Goal: Task Accomplishment & Management: Complete application form

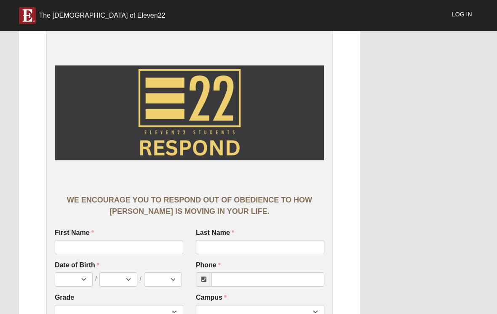
scroll to position [31, 0]
click at [81, 248] on input "First Name" at bounding box center [119, 247] width 129 height 14
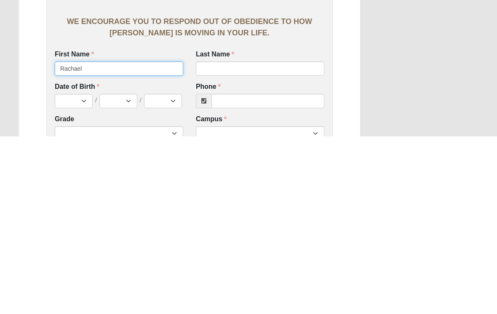
type input "Rachael"
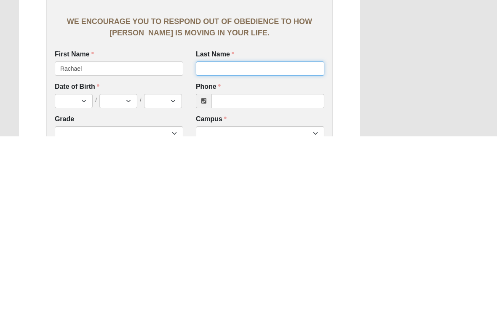
click at [219, 239] on input "Last Name" at bounding box center [260, 246] width 129 height 14
type input "Hale"
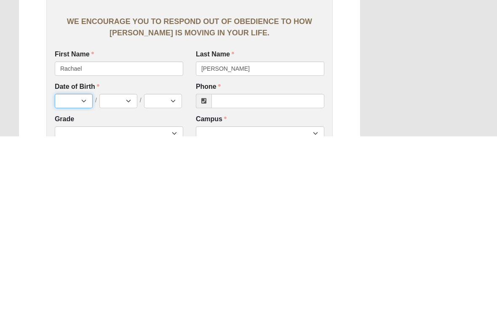
click at [62, 272] on select "Jan Feb Mar Apr May Jun [DATE] Aug Sep Oct Nov Dec" at bounding box center [74, 279] width 38 height 14
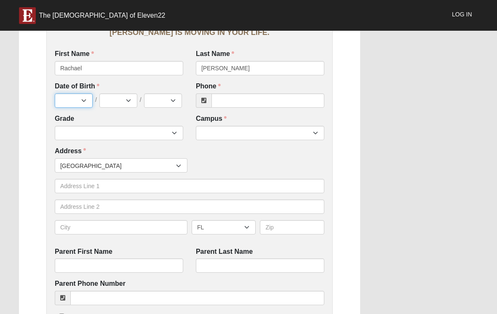
select select "8"
click at [131, 94] on select "1 2 3 4 5 6 7 8 9 10 11 12 13 14 15 16 17 18 19 20 21 22 23 24 25 26 27 28 29 3…" at bounding box center [118, 101] width 38 height 14
select select "19"
click at [166, 102] on select "2025 2024 2023 2022 2021 2020 2019 2018 2017 2016 2015 2014 2013 2012 2011 2010…" at bounding box center [163, 101] width 38 height 14
select select "2014"
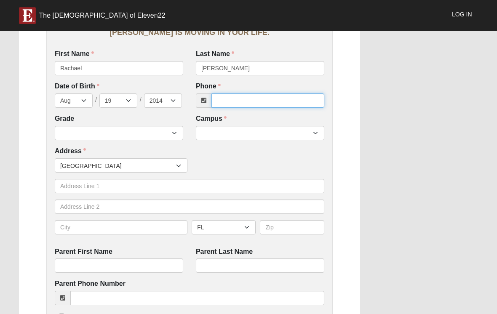
click at [228, 95] on input "Phone" at bounding box center [268, 101] width 113 height 14
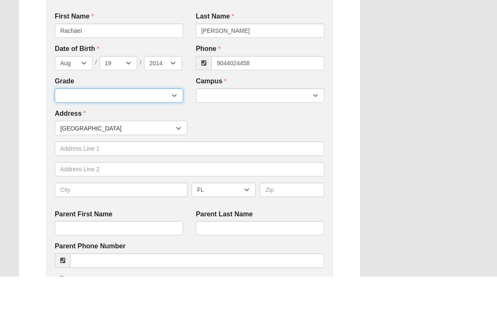
click at [90, 126] on select "6th Grade 7th Grade 8th Grade 9th Grade 10th Grade 11th Grade 12th Grade" at bounding box center [119, 133] width 129 height 14
type input "(904) 402-4458"
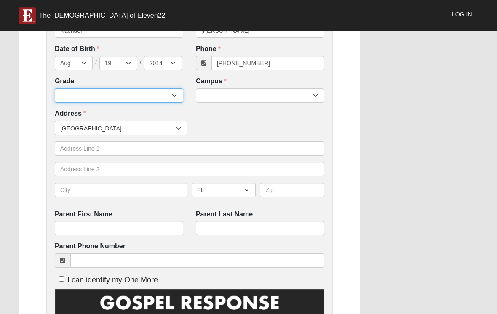
select select "2032"
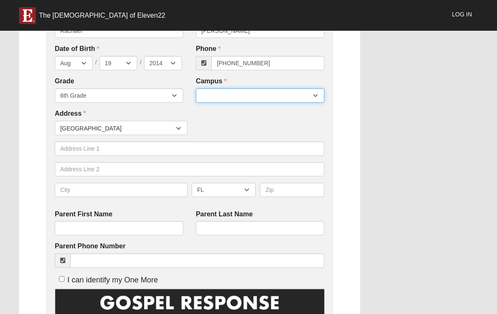
click at [255, 89] on select "Arlington Baymeadows Eleven22 Online [PERSON_NAME][GEOGRAPHIC_DATA] Jesup [GEOG…" at bounding box center [260, 96] width 129 height 14
select select "3"
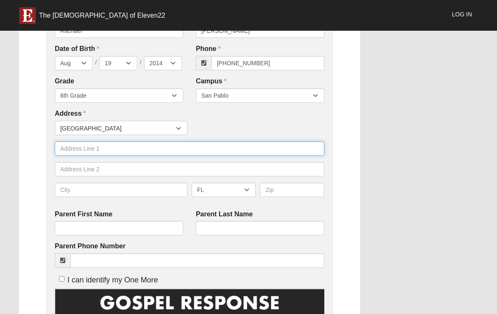
click at [105, 146] on input "text" at bounding box center [190, 149] width 270 height 14
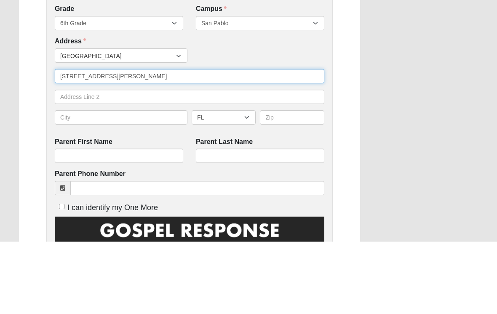
type input "8727 moss haven rd"
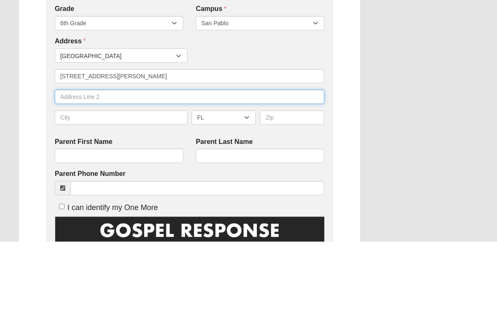
click at [141, 162] on input "text" at bounding box center [190, 169] width 270 height 14
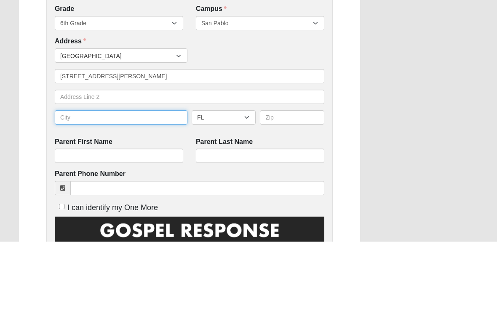
click at [129, 183] on input "text" at bounding box center [121, 190] width 133 height 14
type input "Jacksonville"
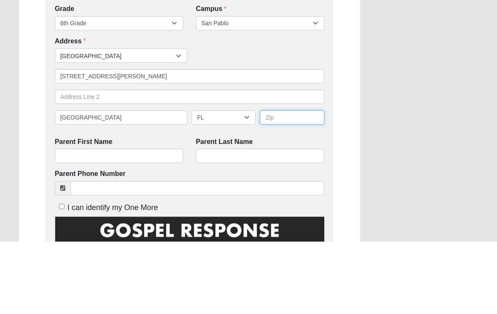
click at [285, 183] on input "text" at bounding box center [292, 190] width 64 height 14
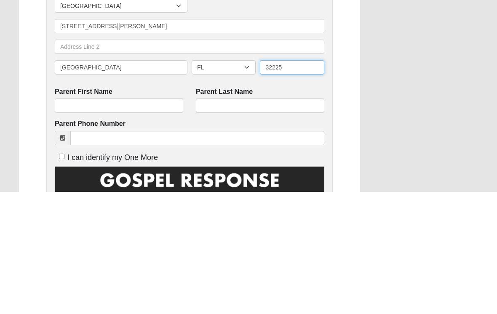
type input "32225"
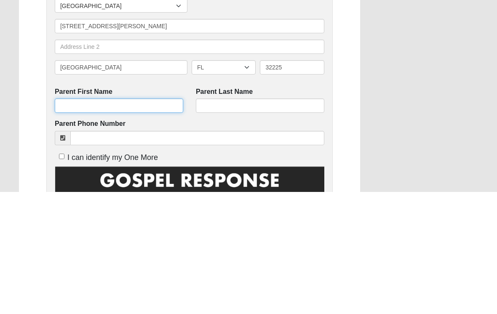
click at [128, 221] on input "Parent First Name" at bounding box center [119, 228] width 129 height 14
type input "Cheynne"
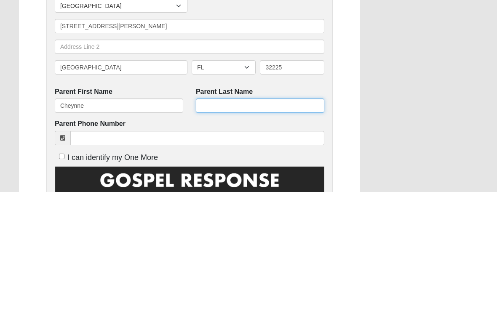
click at [249, 221] on input "Parent Last Name" at bounding box center [260, 228] width 129 height 14
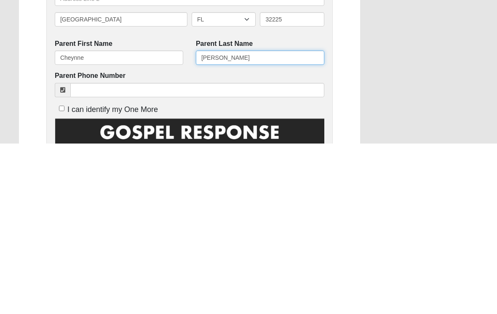
type input "Hale"
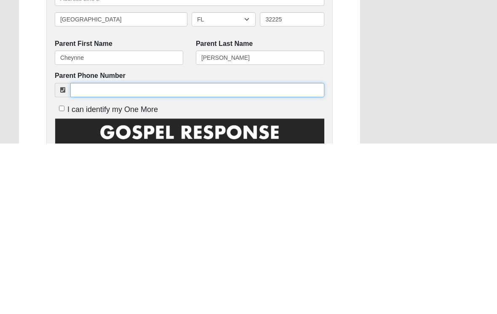
click at [186, 254] on input "Parent Phone Number" at bounding box center [197, 261] width 254 height 14
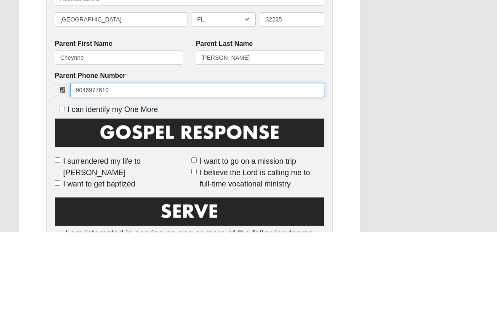
scroll to position [324, 0]
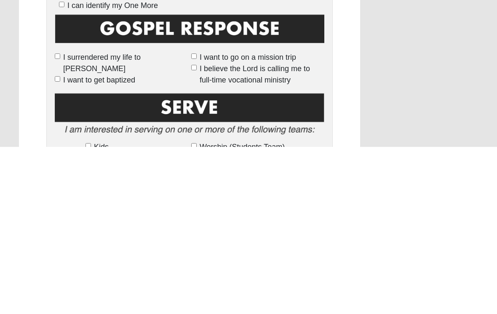
type input "9046977610"
click at [56, 221] on input "I surrendered my life to [PERSON_NAME]" at bounding box center [57, 223] width 5 height 5
checkbox input "true"
type input "(904) 697-7610"
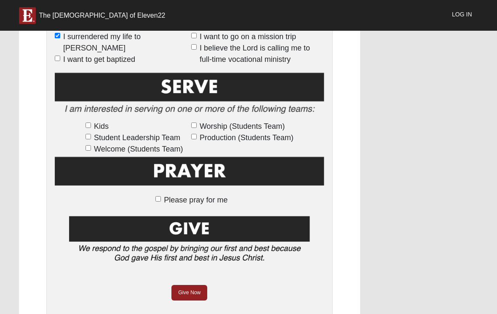
scroll to position [507, 0]
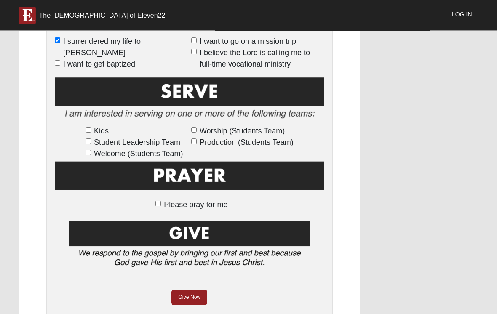
click at [174, 208] on label "Please pray for me" at bounding box center [189, 205] width 76 height 11
click at [161, 207] on input "Please pray for me" at bounding box center [158, 204] width 5 height 5
checkbox input "true"
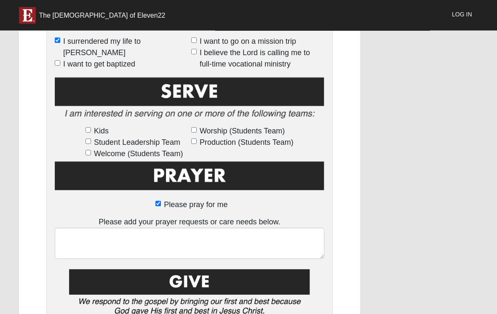
scroll to position [508, 0]
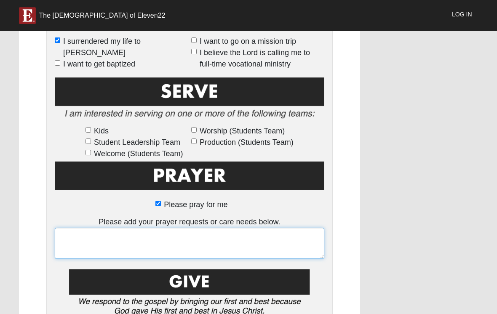
click at [244, 239] on textarea at bounding box center [190, 243] width 270 height 31
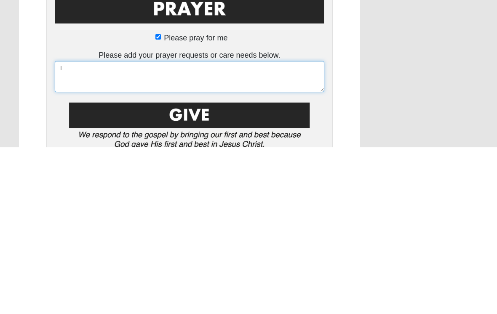
type textarea "I"
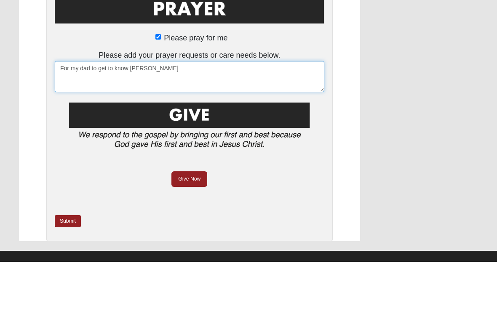
scroll to position [637, 0]
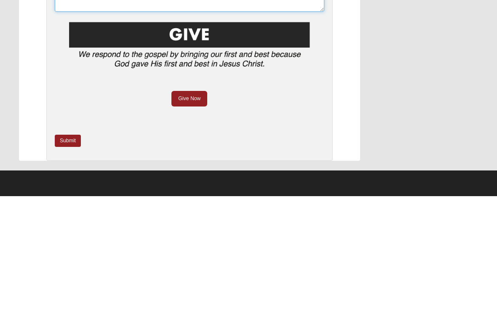
type textarea "For my dad to get to know Jesus"
click at [65, 253] on link "Submit" at bounding box center [68, 259] width 26 height 12
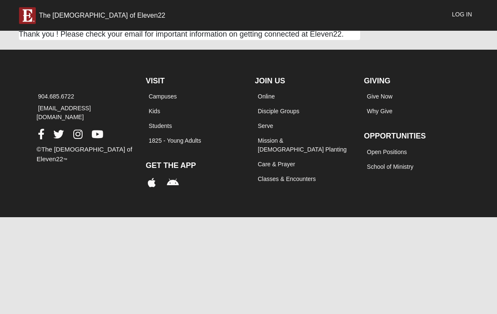
scroll to position [0, 0]
click at [464, 20] on link "Log In" at bounding box center [462, 14] width 32 height 21
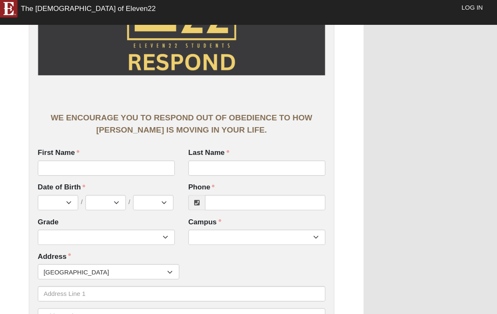
scroll to position [96, 0]
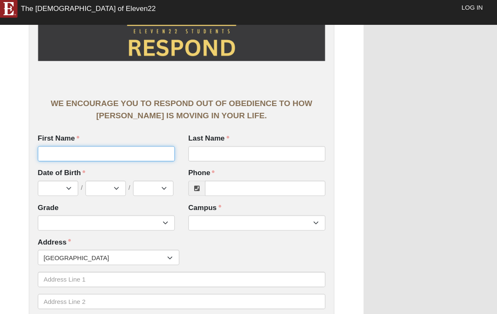
click at [121, 145] on input "First Name" at bounding box center [119, 152] width 129 height 14
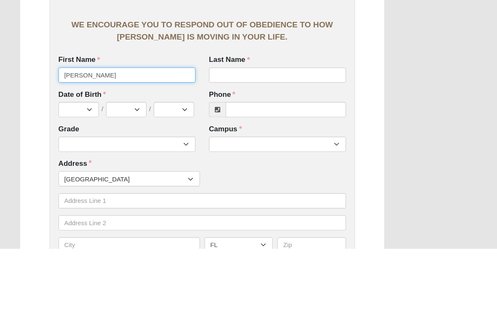
type input "[PERSON_NAME]"
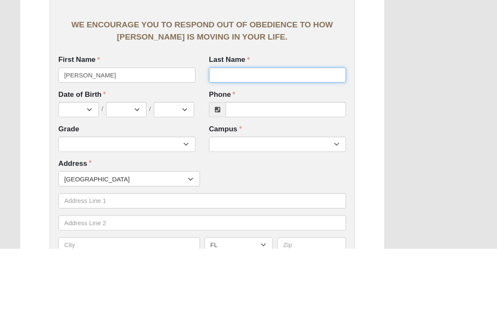
click at [281, 145] on input "Last Name" at bounding box center [260, 152] width 129 height 14
type input "[PERSON_NAME]"
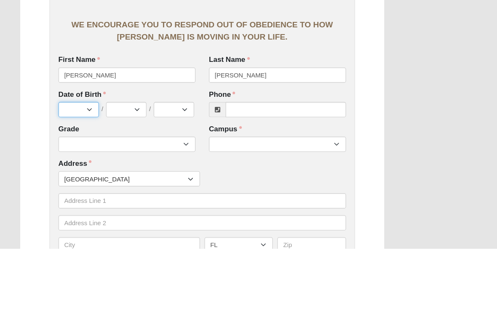
click at [80, 177] on select "Jan Feb Mar Apr May Jun [DATE] Aug Sep Oct Nov Dec" at bounding box center [74, 184] width 38 height 14
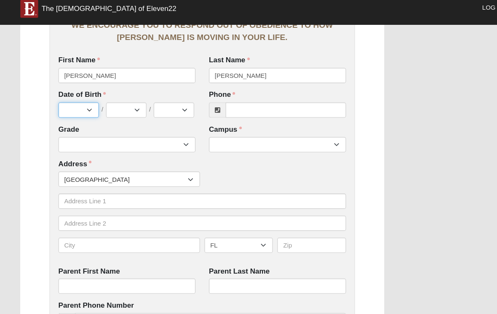
select select "8"
click at [119, 103] on select "1 2 3 4 5 6 7 8 9 10 11 12 13 14 15 16 17 18 19 20 21 22 23 24 25 26 27 28 29 3…" at bounding box center [118, 110] width 38 height 14
select select "6"
click at [168, 104] on select "2025 2024 2023 2022 2021 2020 2019 2018 2017 2016 2015 2014 2013 2012 2011 2010…" at bounding box center [163, 110] width 38 height 14
select select "2012"
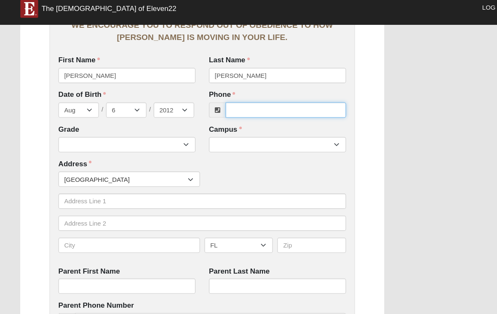
click at [279, 106] on input "Phone" at bounding box center [268, 110] width 113 height 14
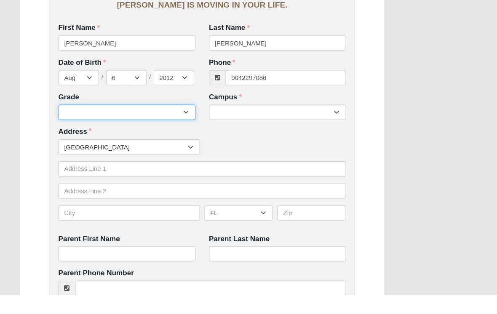
click at [145, 136] on select "6th Grade 7th Grade 8th Grade 9th Grade 10th Grade 11th Grade 12th Grade" at bounding box center [119, 143] width 129 height 14
type input "(904) 229-7086"
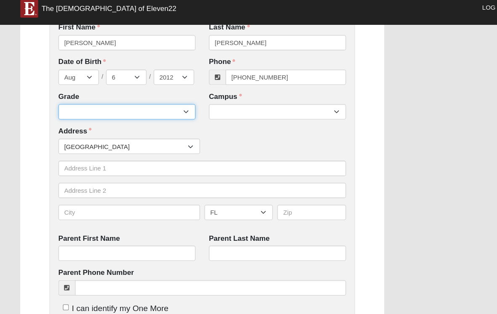
select select "2031"
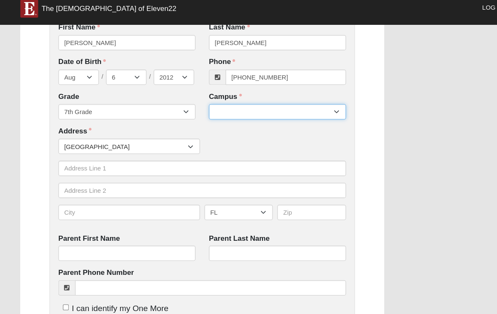
click at [272, 105] on select "Arlington Baymeadows Eleven22 Online Fleming Island Jesup Mandarin North Jax Or…" at bounding box center [260, 112] width 129 height 14
select select "3"
click at [295, 105] on select "Arlington Baymeadows Eleven22 Online [PERSON_NAME][GEOGRAPHIC_DATA] Jesup [GEOG…" at bounding box center [260, 112] width 129 height 14
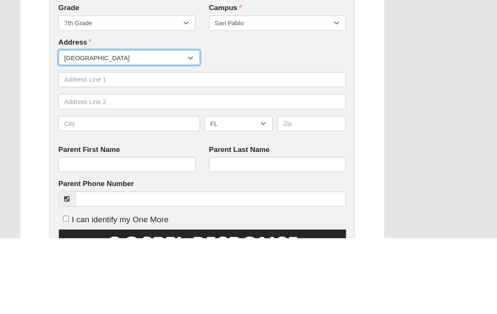
scroll to position [283, 0]
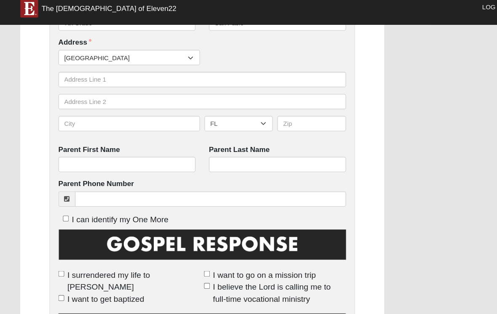
click at [244, 64] on div "Countries United States ------------------------ Afghanistan Aland Islands Alba…" at bounding box center [190, 95] width 270 height 83
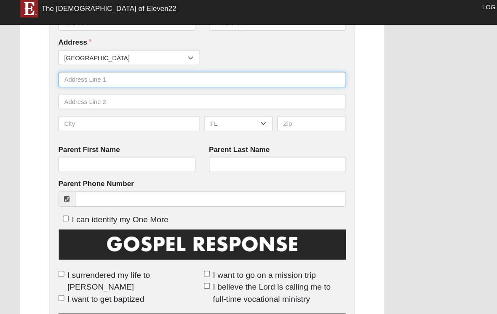
click at [258, 75] on input "text" at bounding box center [190, 82] width 270 height 14
type input "12857 Quaillbrook Drive"
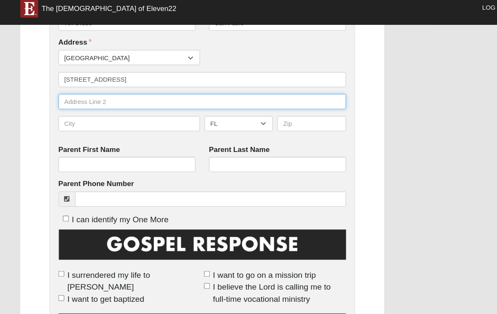
click at [171, 96] on input "text" at bounding box center [190, 103] width 270 height 14
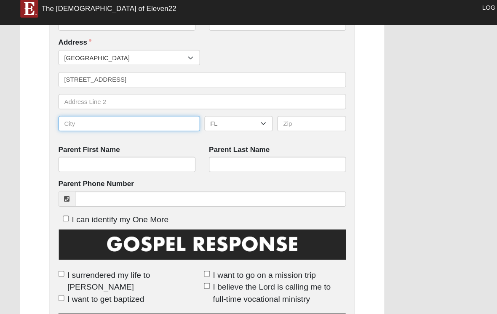
click at [151, 116] on input "text" at bounding box center [121, 123] width 133 height 14
type input "[GEOGRAPHIC_DATA]"
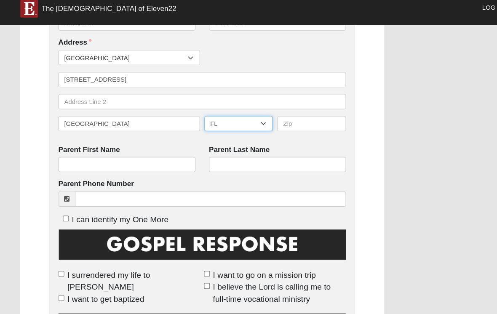
click at [237, 116] on select "AL AK AS AR AZ CA CO CT DE DC FM FL GA GU HI ID IL IN IA KS KY LA ME MH MD MA M…" at bounding box center [224, 123] width 64 height 14
click at [299, 116] on input "text" at bounding box center [292, 123] width 64 height 14
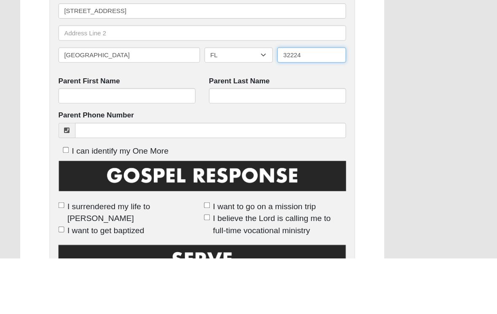
type input "32224"
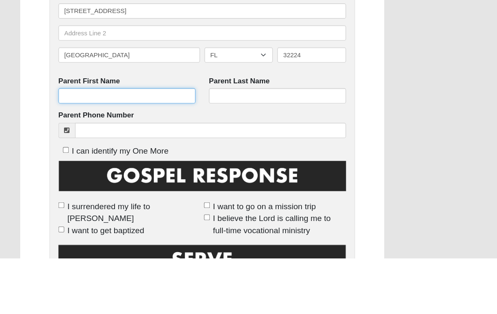
click at [147, 155] on input "Parent First Name" at bounding box center [119, 162] width 129 height 14
type input "Angela"
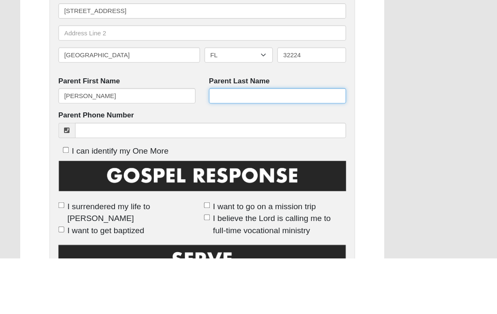
click at [270, 155] on input "Parent Last Name" at bounding box center [260, 162] width 129 height 14
type input "Dewrell"
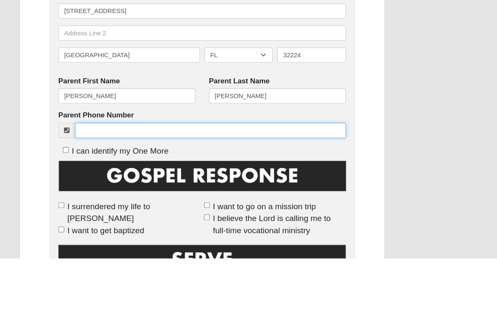
click at [281, 187] on input "Parent Phone Number" at bounding box center [197, 194] width 254 height 14
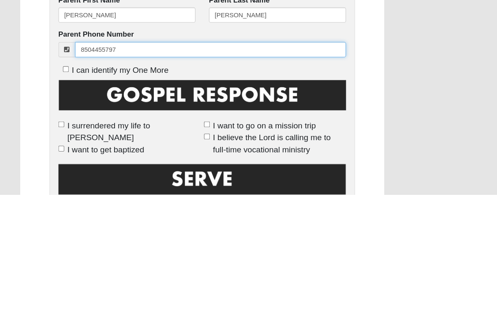
scroll to position [300, 0]
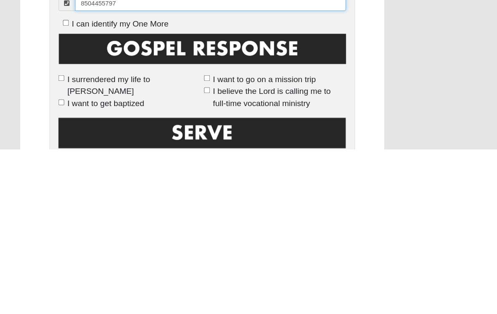
type input "8504455797"
click at [57, 245] on input "I surrendered my life to [PERSON_NAME]" at bounding box center [57, 247] width 5 height 5
checkbox input "true"
type input "(850) 445-5797"
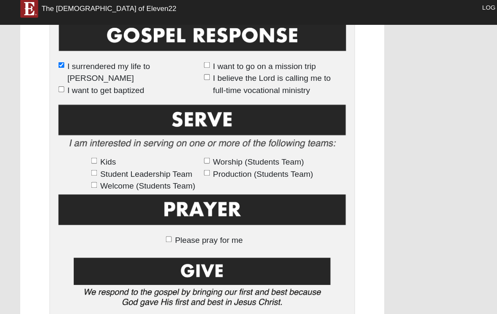
scroll to position [485, 0]
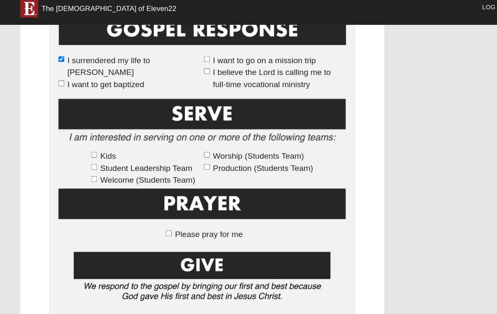
click at [91, 148] on label "Kids" at bounding box center [137, 153] width 102 height 11
click at [91, 150] on input "Kids" at bounding box center [88, 152] width 5 height 5
checkbox input "true"
click at [86, 148] on label "Kids" at bounding box center [137, 153] width 102 height 11
click at [86, 150] on input "Kids" at bounding box center [88, 152] width 5 height 5
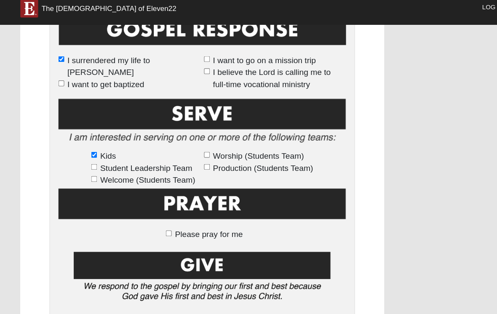
checkbox input "false"
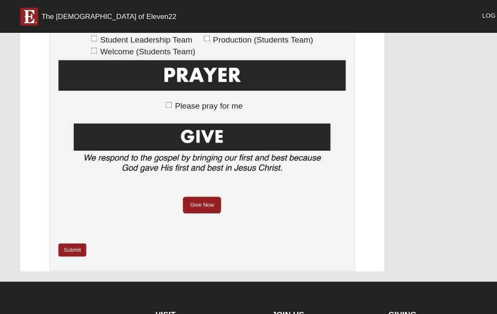
scroll to position [613, 0]
click at [77, 229] on link "Submit" at bounding box center [68, 235] width 26 height 12
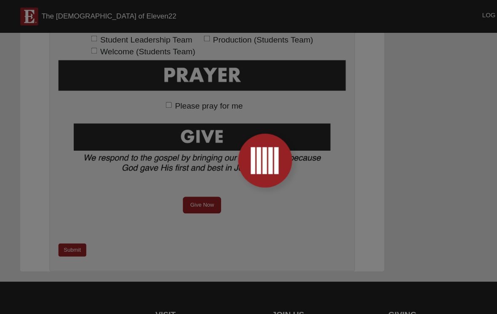
scroll to position [0, 0]
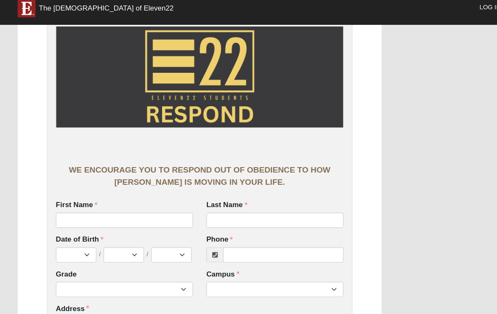
scroll to position [43, 0]
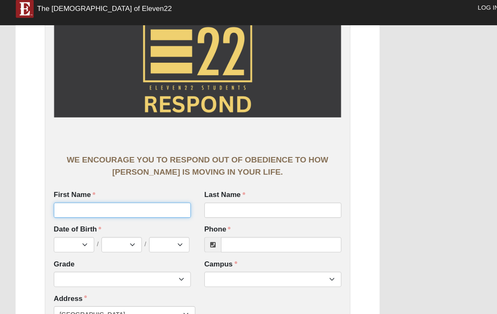
click at [71, 197] on input "First Name" at bounding box center [119, 204] width 129 height 14
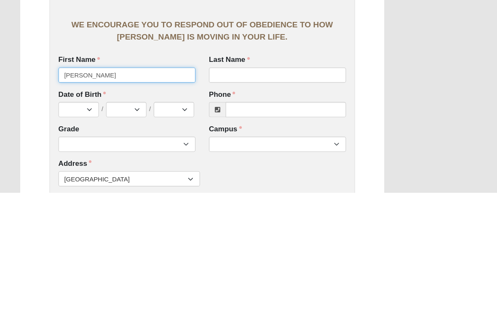
type input "Isabella"
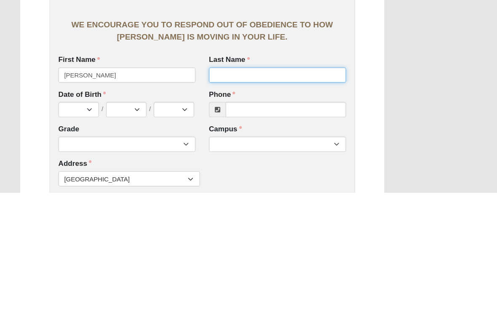
click at [255, 197] on input "Last Name" at bounding box center [260, 204] width 129 height 14
type input "Bailey"
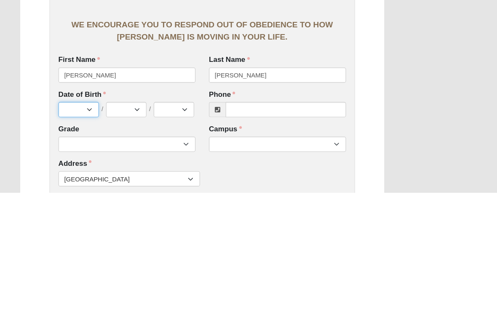
click at [74, 230] on select "Jan Feb Mar Apr May Jun [DATE] Aug Sep Oct Nov Dec" at bounding box center [74, 237] width 38 height 14
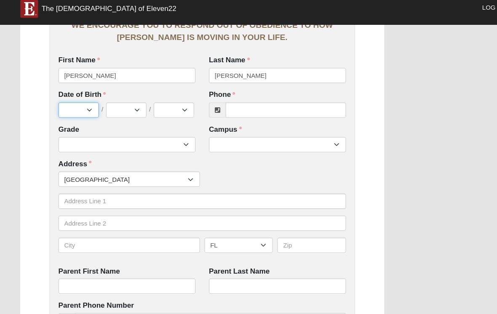
select select "4"
click at [122, 103] on select "1 2 3 4 5 6 7 8 9 10 11 12 13 14 15 16 17 18 19 20 21 22 23 24 25 26 27 28 29 3…" at bounding box center [118, 110] width 38 height 14
select select "12"
click at [164, 107] on select "2025 2024 2023 2022 2021 2020 2019 2018 2017 2016 2015 2014 2013 2012 2011 2010…" at bounding box center [163, 110] width 38 height 14
select select "2014"
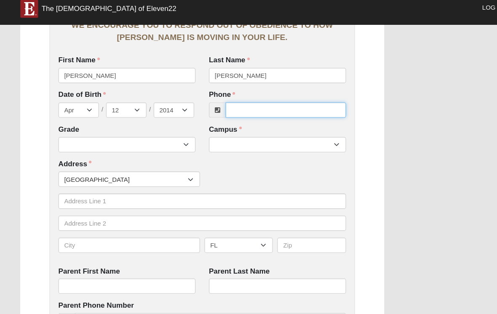
click at [298, 103] on input "Phone" at bounding box center [268, 110] width 113 height 14
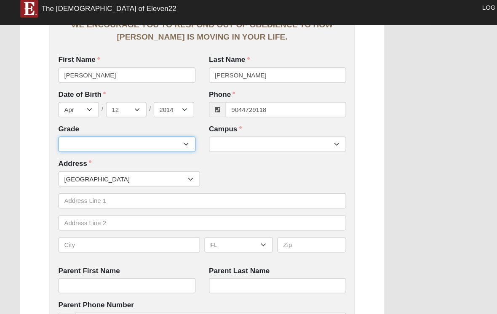
click at [79, 136] on select "6th Grade 7th Grade 8th Grade 9th Grade 10th Grade 11th Grade 12th Grade" at bounding box center [119, 143] width 129 height 14
type input "(904) 472-9118"
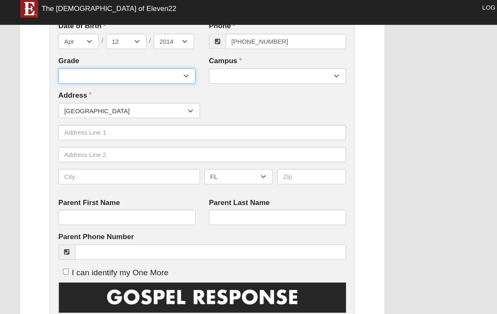
select select "2032"
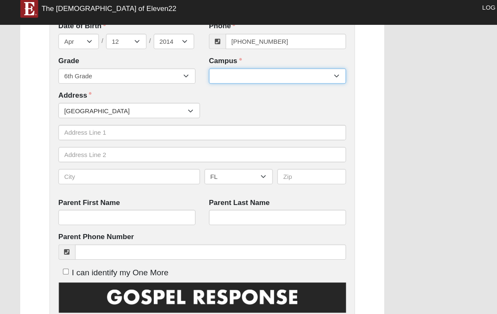
click at [219, 72] on select "Arlington Baymeadows Eleven22 Online Fleming Island Jesup Mandarin North Jax Or…" at bounding box center [260, 79] width 129 height 14
select select "3"
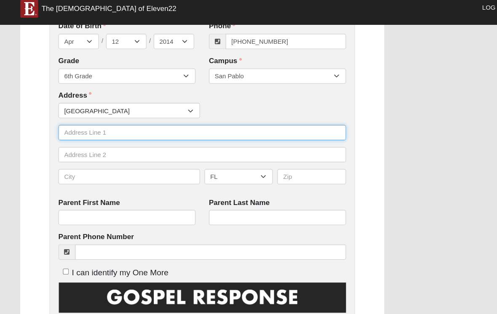
click at [81, 125] on input "text" at bounding box center [190, 132] width 270 height 14
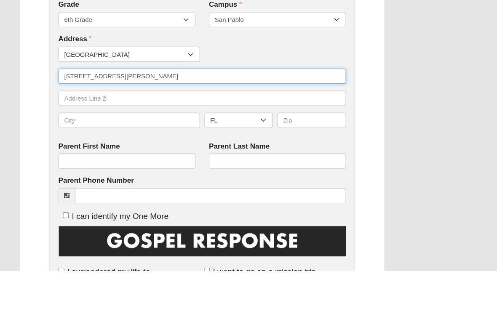
type input "1415 Gately Rd"
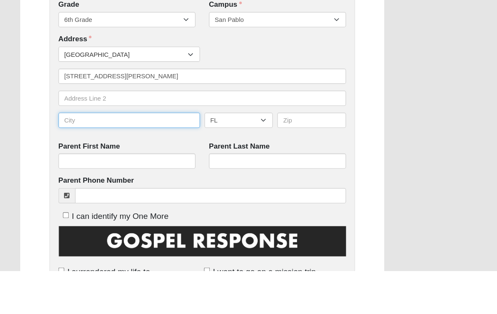
click at [73, 166] on input "text" at bounding box center [121, 173] width 133 height 14
type input "Jacksonville"
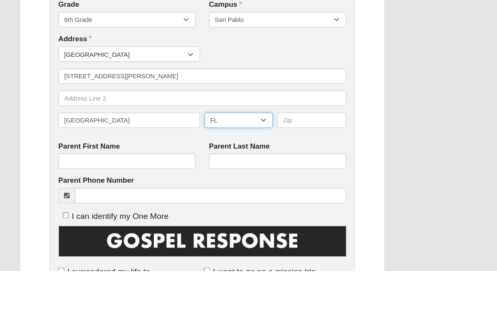
click at [218, 166] on select "AL AK AS AR AZ CA CO CT DE DC FM FL GA GU HI ID IL IN IA KS KY LA ME MH MD MA M…" at bounding box center [224, 173] width 64 height 14
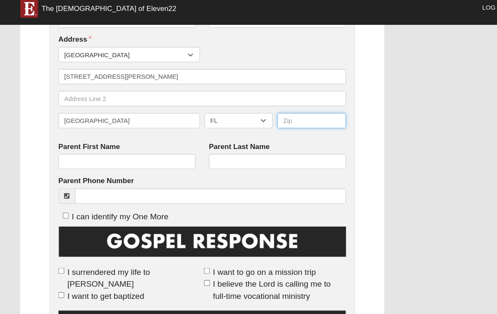
click at [281, 113] on input "text" at bounding box center [292, 120] width 64 height 14
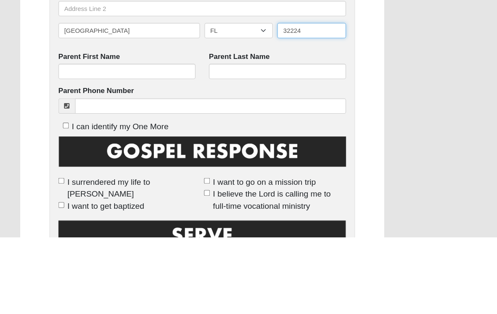
type input "32224"
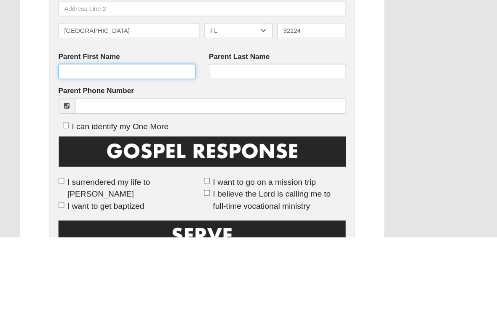
click at [78, 152] on input "Parent First Name" at bounding box center [119, 159] width 129 height 14
type input "Chelsea"
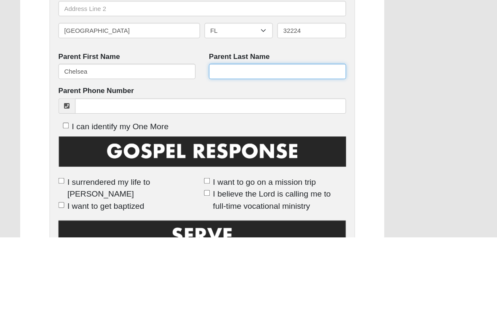
click at [218, 152] on input "Parent Last Name" at bounding box center [260, 159] width 129 height 14
type input "Bailey"
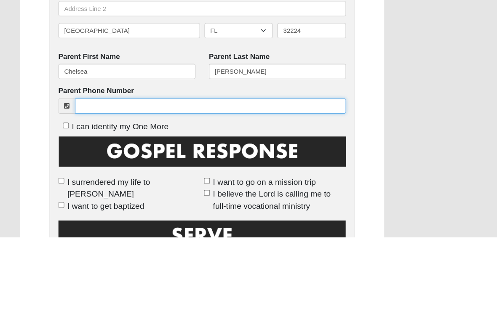
click at [91, 184] on input "Parent Phone Number" at bounding box center [197, 191] width 254 height 14
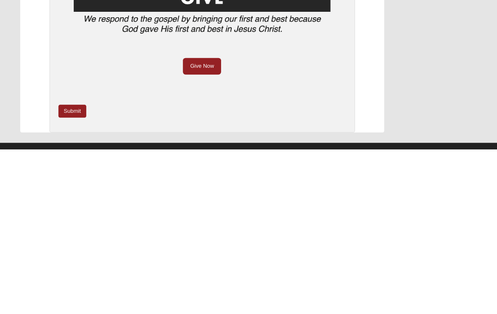
click at [69, 272] on link "Submit" at bounding box center [68, 278] width 26 height 12
type input "(904) 472-9118"
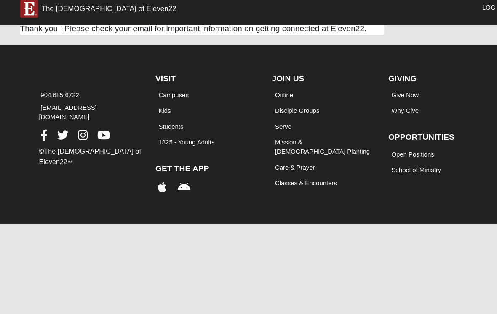
scroll to position [0, 0]
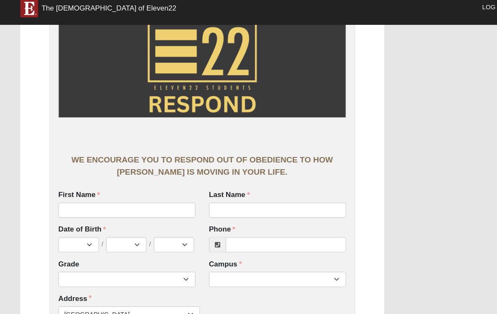
scroll to position [51, 0]
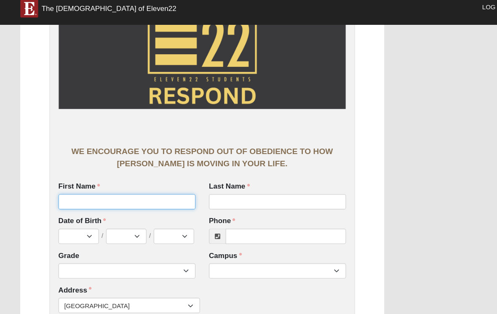
click at [155, 195] on input "First Name" at bounding box center [119, 197] width 129 height 14
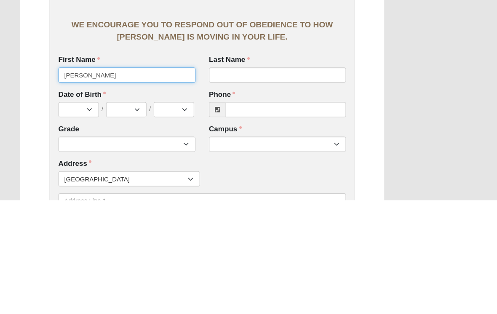
type input "[PERSON_NAME]"
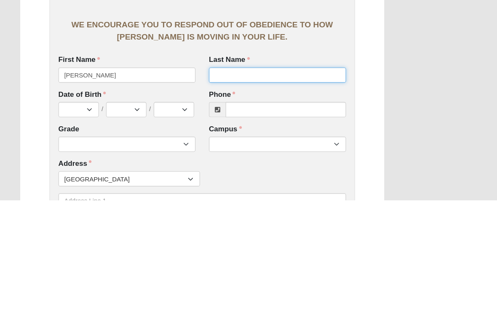
click at [284, 190] on input "Last Name" at bounding box center [260, 197] width 129 height 14
type input "Paolina"
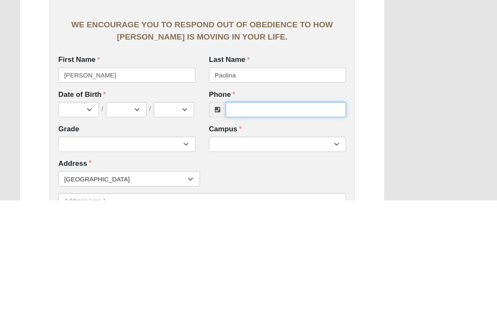
click at [257, 222] on input "Phone" at bounding box center [268, 229] width 113 height 14
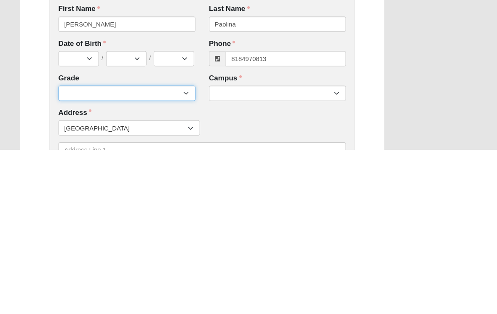
click at [162, 255] on select "6th Grade 7th Grade 8th Grade 9th Grade 10th Grade 11th Grade 12th Grade" at bounding box center [119, 262] width 129 height 14
type input "[PHONE_NUMBER]"
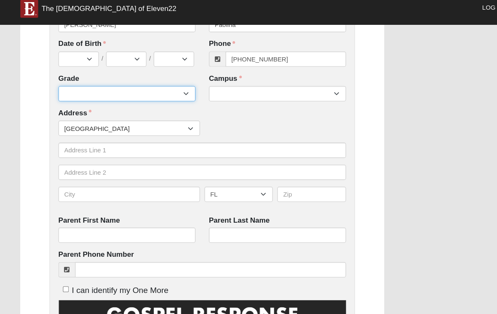
select select "2031"
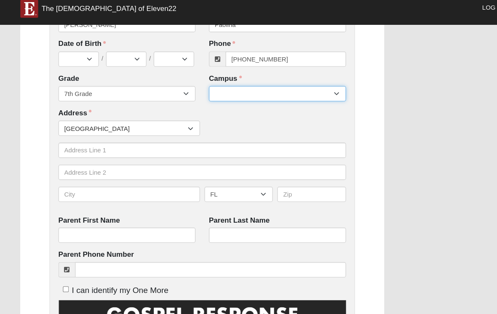
click at [271, 88] on select "Arlington Baymeadows Eleven22 Online [PERSON_NAME][GEOGRAPHIC_DATA] Jesup [GEOG…" at bounding box center [260, 95] width 129 height 14
select select "3"
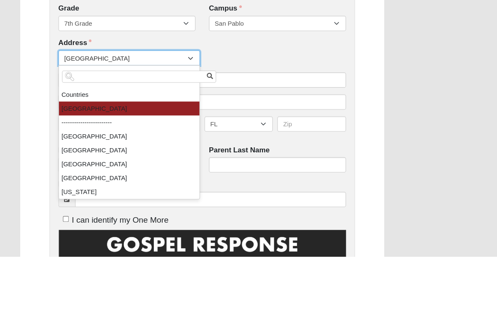
click at [288, 109] on div "Address Countries [GEOGRAPHIC_DATA] ------------------------ [GEOGRAPHIC_DATA] …" at bounding box center [190, 156] width 270 height 94
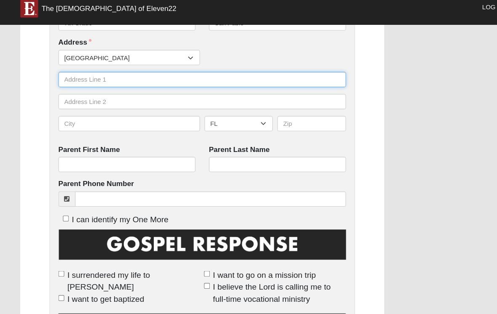
click at [217, 80] on input "text" at bounding box center [190, 82] width 270 height 14
type input "[STREET_ADDRESS][PERSON_NAME]"
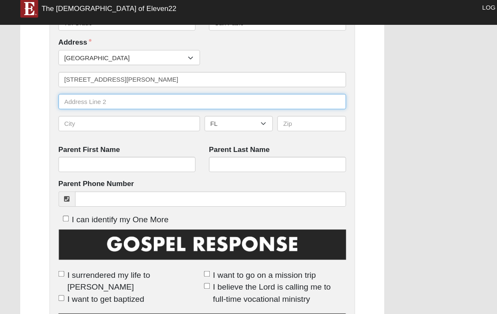
click at [176, 96] on input "text" at bounding box center [190, 103] width 270 height 14
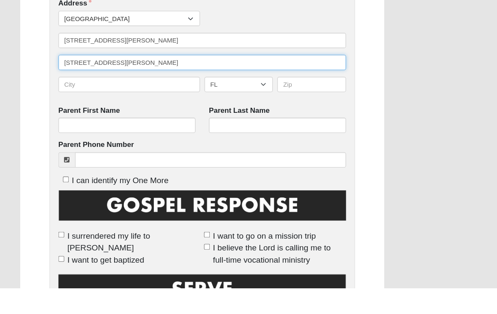
type input "[STREET_ADDRESS][PERSON_NAME]"
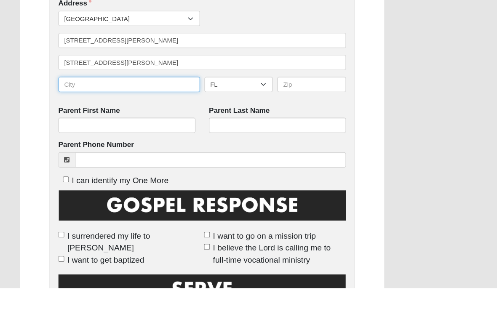
click at [172, 116] on input "text" at bounding box center [121, 123] width 133 height 14
type input "[GEOGRAPHIC_DATA]"
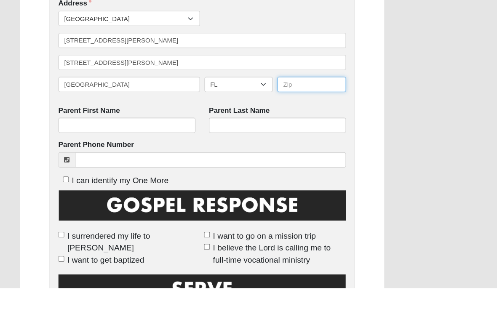
click at [296, 116] on input "text" at bounding box center [292, 123] width 64 height 14
type input "32224"
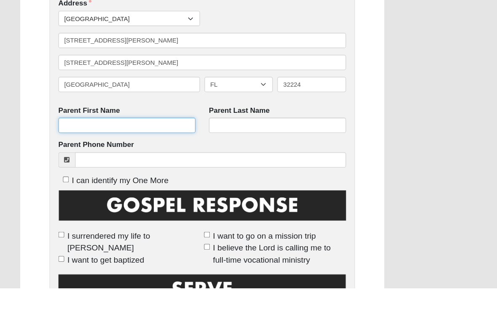
click at [156, 155] on input "Parent First Name" at bounding box center [119, 162] width 129 height 14
type input "[PERSON_NAME]"
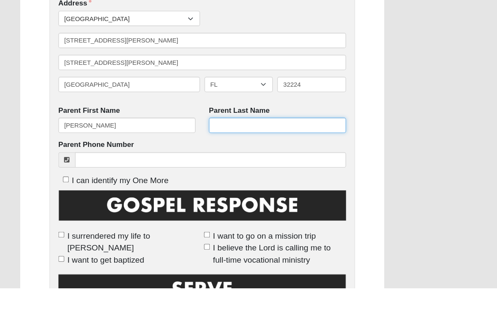
click at [271, 155] on input "Parent Last Name" at bounding box center [260, 162] width 129 height 14
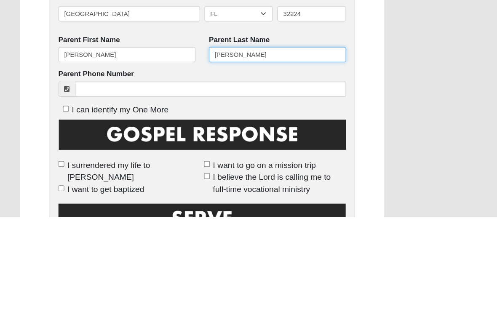
type input "[PERSON_NAME]"
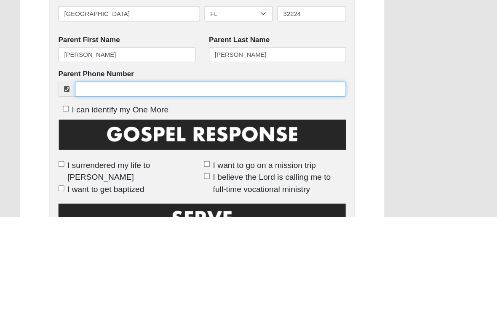
click at [269, 187] on input "Parent Phone Number" at bounding box center [197, 194] width 254 height 14
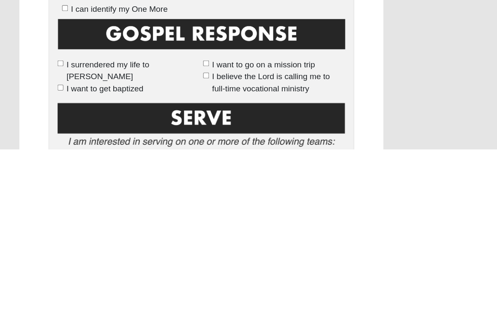
type input "8184970813"
click at [59, 231] on input "I surrendered my life to [PERSON_NAME]" at bounding box center [57, 233] width 5 height 5
checkbox input "true"
type input "[PHONE_NUMBER]"
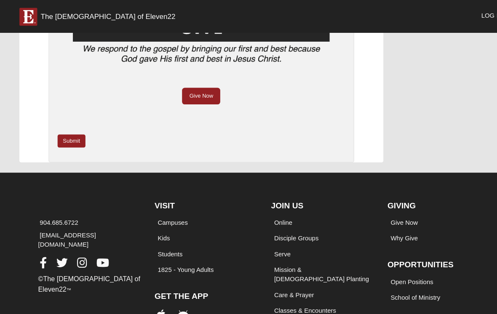
scroll to position [715, 0]
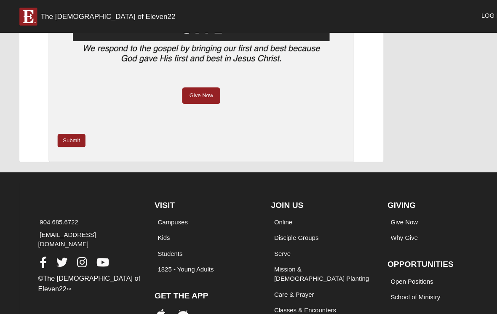
click at [66, 126] on link "Submit" at bounding box center [68, 132] width 26 height 12
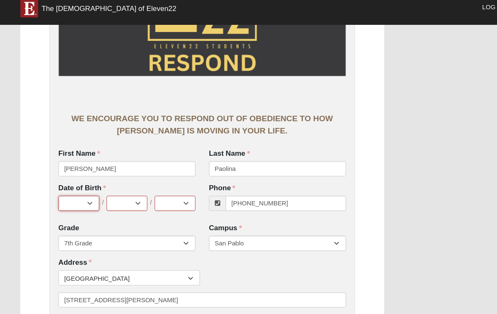
click at [81, 191] on select "Jan Feb Mar Apr May Jun [DATE] Aug Sep Oct Nov Dec" at bounding box center [74, 198] width 38 height 14
select select "4"
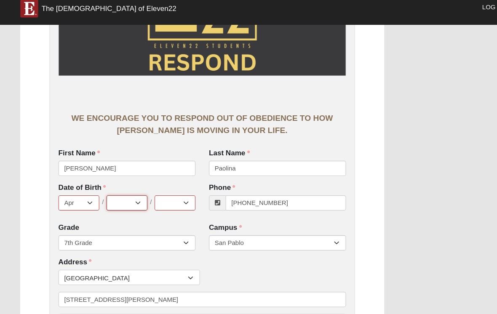
click at [119, 191] on select "1 2 3 4 5 6 7 8 9 10 11 12 13 14 15 16 17 18 19 20 21 22 23 24 25 26 27 28 29 3…" at bounding box center [119, 198] width 38 height 14
select select "10"
click at [174, 191] on select "2025 2024 2023 2022 2021 2020 2019 2018 2017 2016 2015 2014 2013 2012 2011 2010…" at bounding box center [164, 198] width 38 height 14
select select "2013"
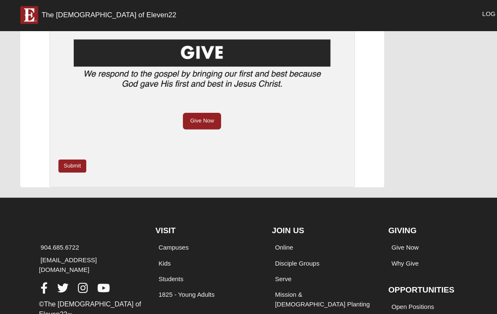
click at [78, 151] on link "Submit" at bounding box center [68, 157] width 26 height 12
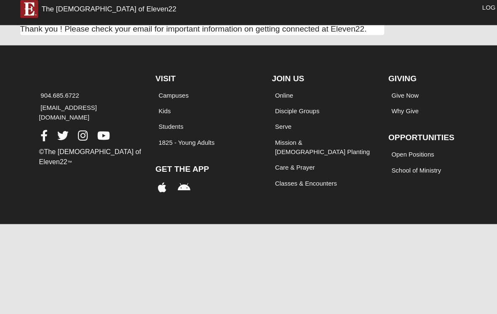
scroll to position [0, 0]
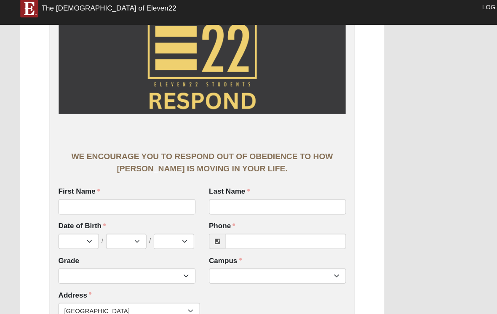
scroll to position [48, 0]
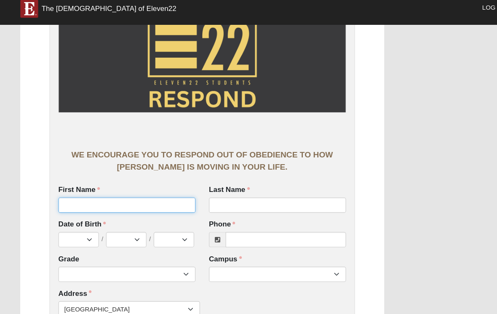
click at [143, 193] on input "First Name" at bounding box center [119, 200] width 129 height 14
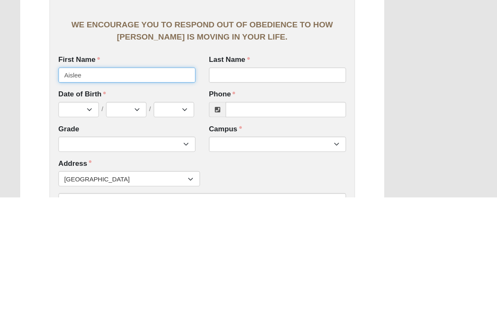
type input "Aislee"
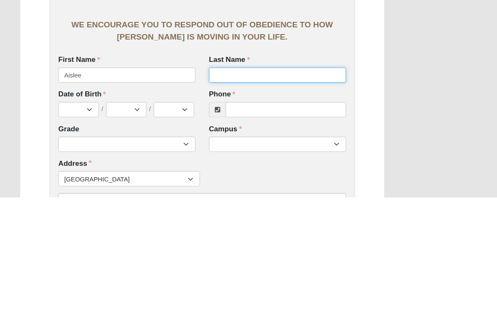
click at [245, 193] on input "Last Name" at bounding box center [260, 200] width 129 height 14
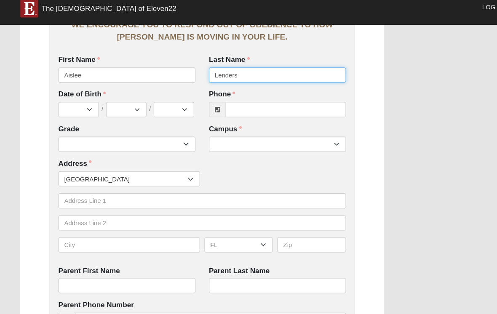
type input "Lenders"
click input "submit" at bounding box center [0, 0] width 0 height 0
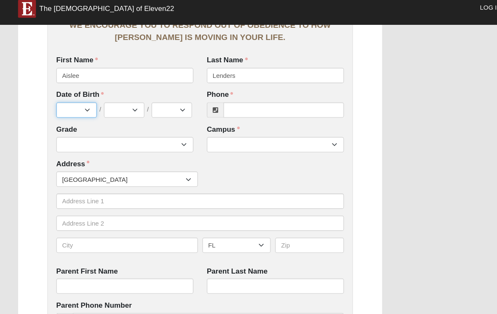
click at [76, 103] on select "Jan Feb Mar Apr May Jun [DATE] Aug Sep Oct Nov Dec" at bounding box center [74, 110] width 38 height 14
click at [78, 103] on select "Jan Feb Mar Apr May Jun [DATE] Aug Sep Oct Nov Dec" at bounding box center [74, 110] width 38 height 14
select select "10"
click at [122, 103] on select "1 2 3 4 5 6 7 8 9 10 11 12 13 14 15 16 17 18 19 20 21 22 23 24 25 26 27 28 29 3…" at bounding box center [118, 110] width 38 height 14
select select "31"
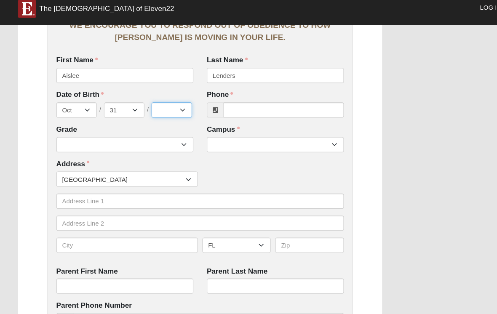
click at [169, 103] on select "2025 2024 2023 2022 2021 2020 2019 2018 2017 2016 2015 2014 2013 2012 2011 2010…" at bounding box center [163, 110] width 38 height 14
select select "1992"
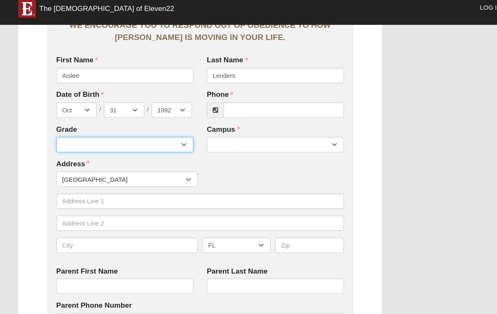
click at [167, 136] on select "6th Grade 7th Grade 8th Grade 9th Grade 10th Grade 11th Grade 12th Grade" at bounding box center [119, 143] width 129 height 14
select select "2032"
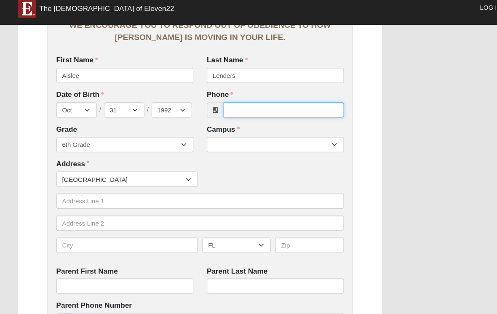
click at [256, 105] on input "Phone" at bounding box center [268, 110] width 113 height 14
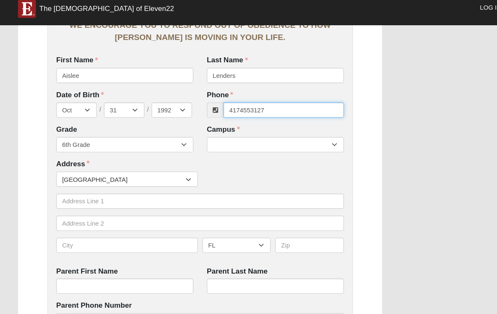
click input "submit" at bounding box center [0, 0] width 0 height 0
type input "(417) 455-3127"
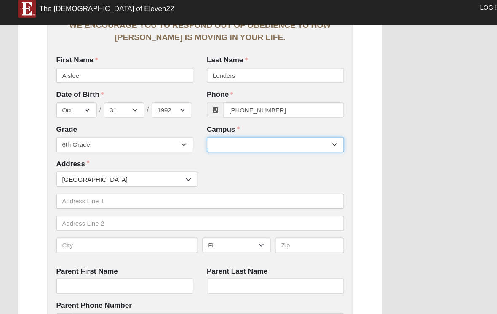
click at [281, 136] on select "Arlington Baymeadows Eleven22 Online Fleming Island Jesup Mandarin North Jax Or…" at bounding box center [260, 143] width 129 height 14
select select "3"
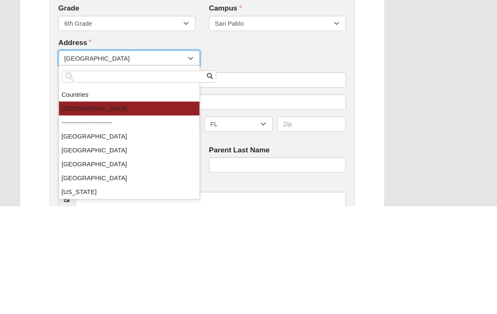
click at [379, 73] on div "Work Entry WE ENCOURAGE YOU TO RESPOND OUT OF OBEDIENCE TO HOW JESUS CHRIST IS …" at bounding box center [249, 274] width 473 height 866
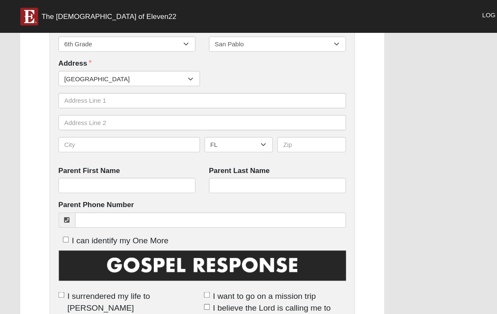
scroll to position [265, 0]
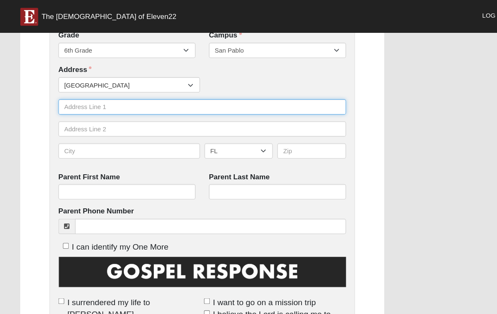
click at [226, 101] on input "text" at bounding box center [190, 100] width 270 height 14
type input "Q"
click input "submit" at bounding box center [0, 0] width 0 height 0
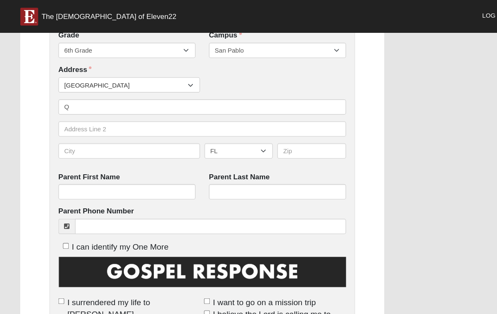
scroll to position [265, 0]
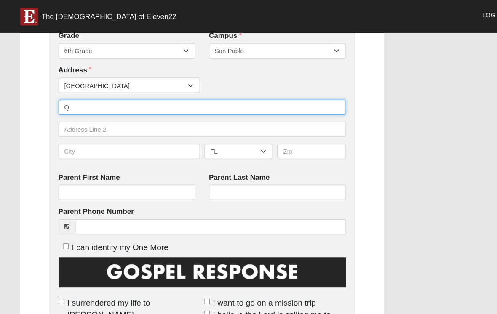
click at [126, 100] on input "Q" at bounding box center [190, 101] width 270 height 14
type input "1"
type input "1014A"
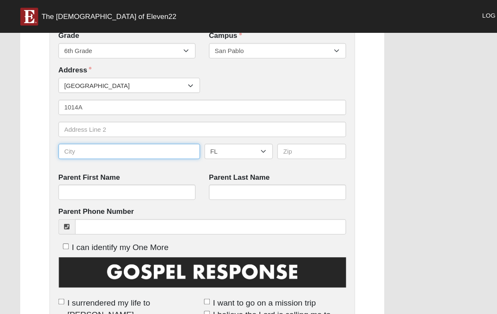
click at [148, 135] on input "text" at bounding box center [121, 142] width 133 height 14
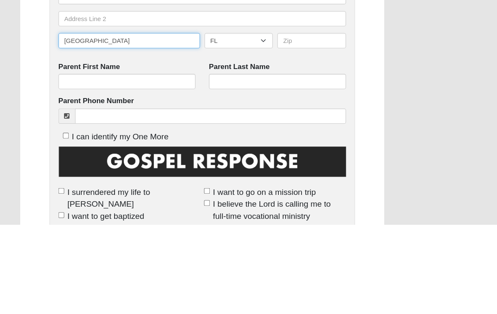
type input "[GEOGRAPHIC_DATA]"
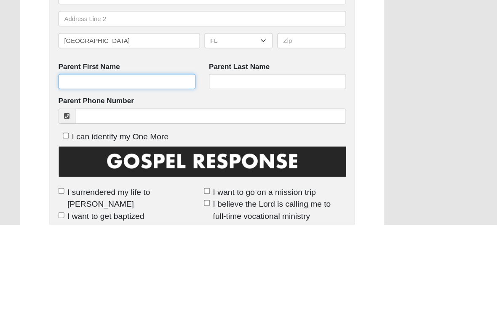
click at [150, 173] on input "Parent First Name" at bounding box center [119, 180] width 129 height 14
type input "Tim"
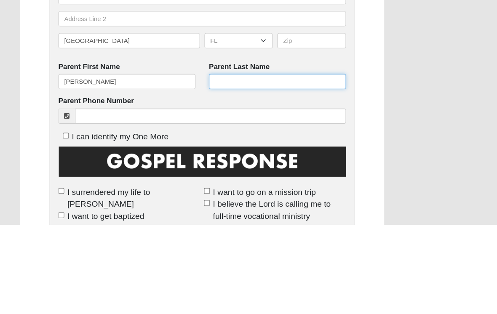
click at [250, 173] on input "Parent Last Name" at bounding box center [260, 180] width 129 height 14
type input "Lenses"
click input "submit" at bounding box center [0, 0] width 0 height 0
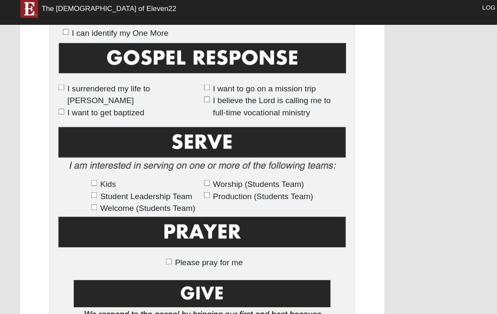
scroll to position [460, 0]
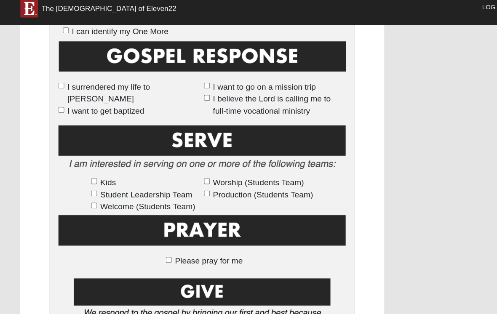
click at [59, 85] on input "I surrendered my life to [PERSON_NAME]" at bounding box center [57, 87] width 5 height 5
checkbox input "true"
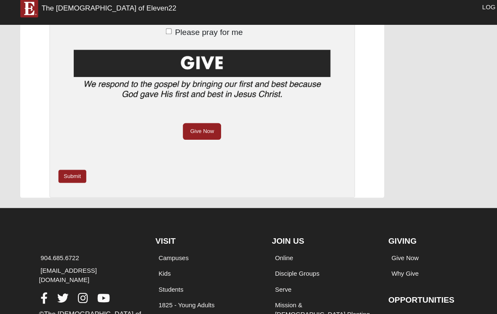
scroll to position [680, 0]
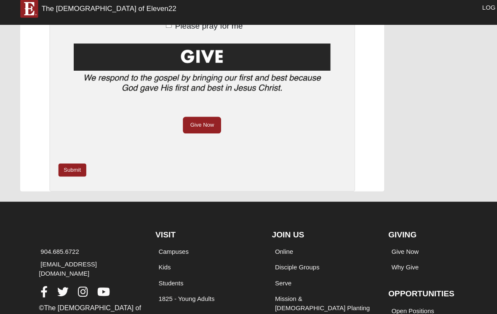
click at [68, 161] on link "Submit" at bounding box center [68, 167] width 26 height 12
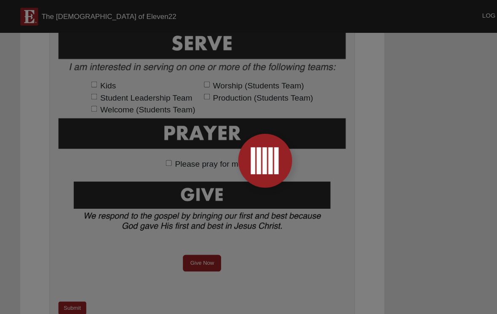
scroll to position [0, 0]
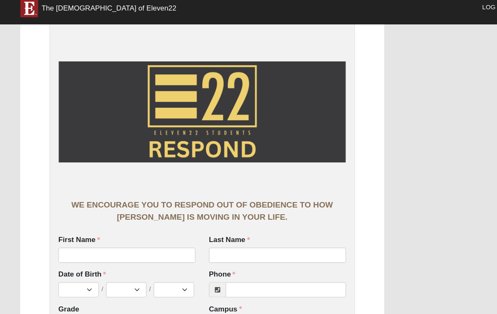
scroll to position [40, 0]
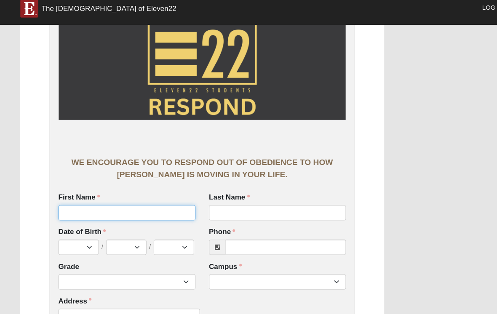
click at [134, 200] on input "First Name" at bounding box center [119, 207] width 129 height 14
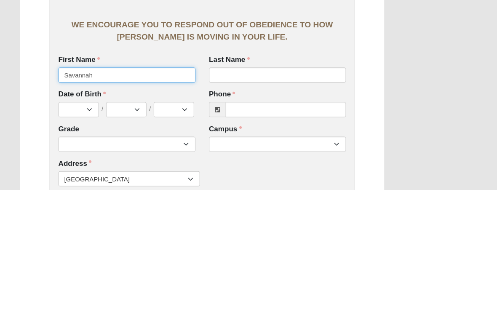
type input "Savannah"
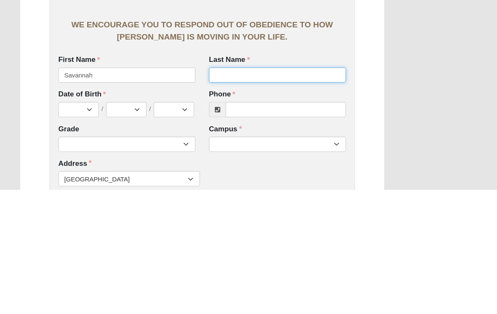
click at [258, 200] on input "Last Name" at bounding box center [260, 207] width 129 height 14
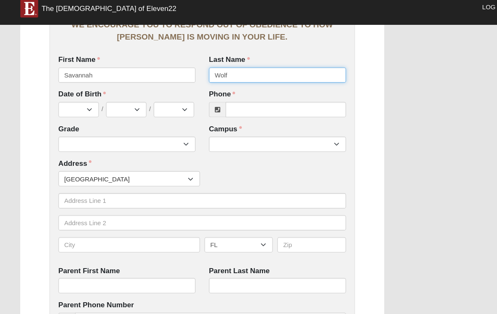
type input "Wolf"
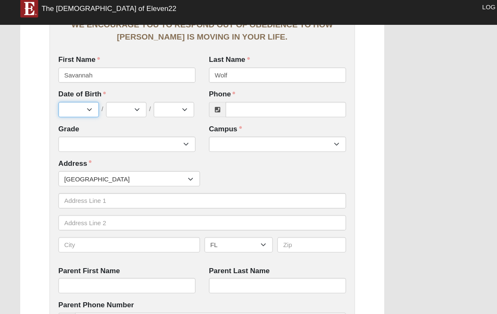
click at [81, 103] on select "Jan Feb Mar Apr May Jun [DATE] Aug Sep Oct Nov Dec" at bounding box center [74, 110] width 38 height 14
select select "9"
click at [126, 103] on select "1 2 3 4 5 6 7 8 9 10 11 12 13 14 15 16 17 18 19 20 21 22 23 24 25 26 27 28 29 3…" at bounding box center [118, 110] width 38 height 14
select select "13"
click at [171, 103] on select "2025 2024 2023 2022 2021 2020 2019 2018 2017 2016 2015 2014 2013 2012 2011 2010…" at bounding box center [163, 110] width 38 height 14
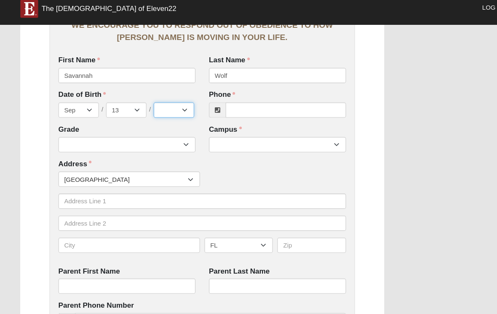
select select "2013"
click at [164, 136] on select "6th Grade 7th Grade 8th Grade 9th Grade 10th Grade 11th Grade 12th Grade" at bounding box center [119, 143] width 129 height 14
select select "2032"
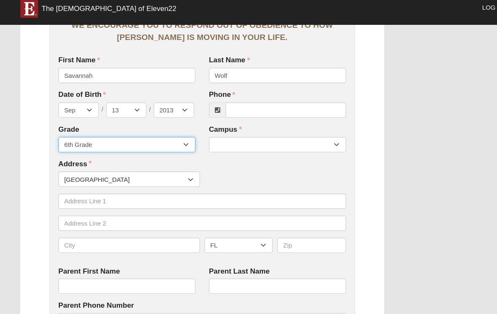
click at [176, 136] on select "6th Grade 7th Grade 8th Grade 9th Grade 10th Grade 11th Grade 12th Grade" at bounding box center [119, 143] width 129 height 14
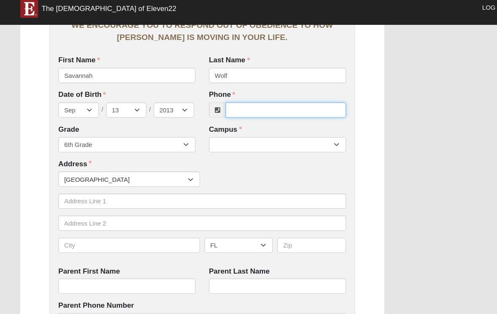
click at [254, 103] on input "Phone" at bounding box center [268, 110] width 113 height 14
click input "submit" at bounding box center [0, 0] width 0 height 0
type input "[PHONE_NUMBER]"
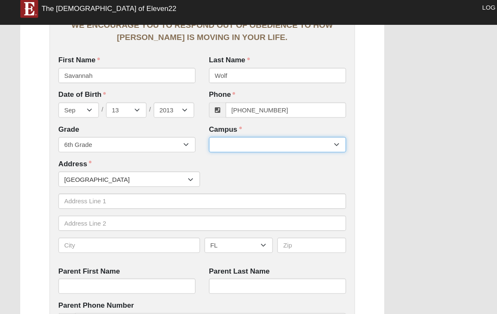
click at [254, 138] on select "Arlington Baymeadows Eleven22 Online [PERSON_NAME][GEOGRAPHIC_DATA] Jesup [GEOG…" at bounding box center [260, 143] width 129 height 14
select select "3"
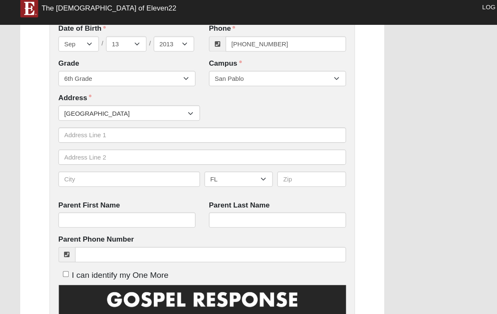
scroll to position [232, 0]
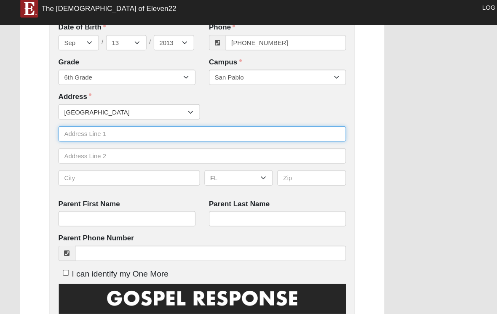
click at [225, 129] on input "text" at bounding box center [190, 133] width 270 height 14
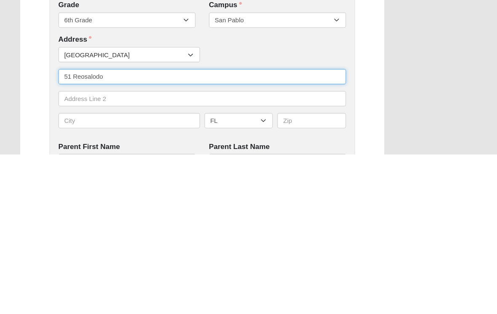
scroll to position [121, 0]
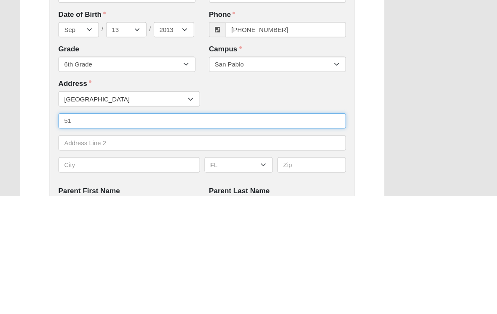
type input "5"
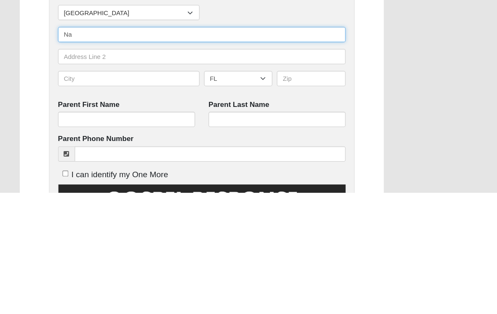
scroll to position [200, 0]
type input "Na"
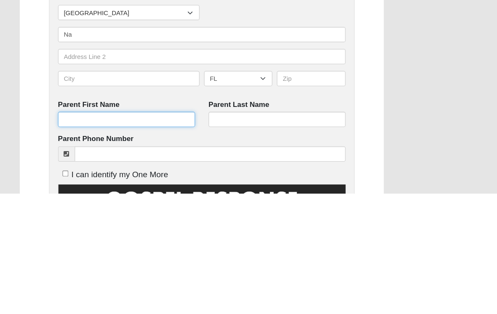
click at [148, 238] on input "Parent First Name" at bounding box center [119, 245] width 129 height 14
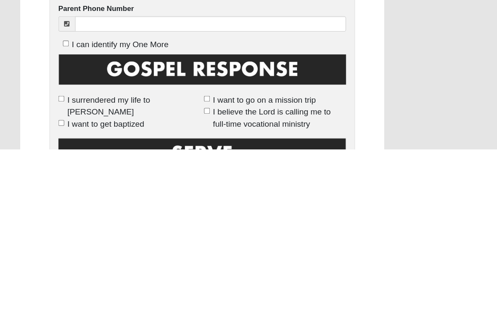
click at [66, 263] on span "I surrendered my life to [PERSON_NAME]" at bounding box center [125, 274] width 125 height 23
click at [60, 264] on input "I surrendered my life to [PERSON_NAME]" at bounding box center [57, 266] width 5 height 5
checkbox input "true"
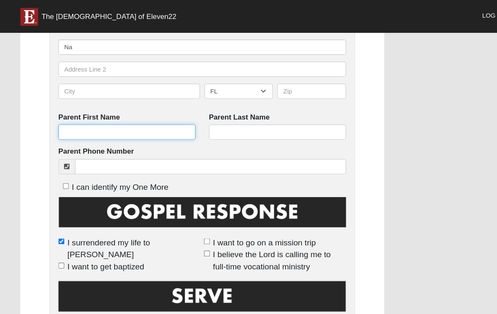
click at [136, 121] on input "Parent First Name" at bounding box center [119, 124] width 129 height 14
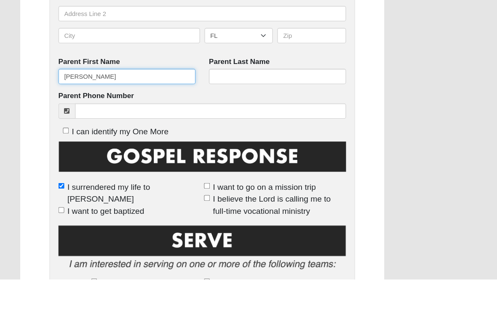
type input "[PERSON_NAME]"
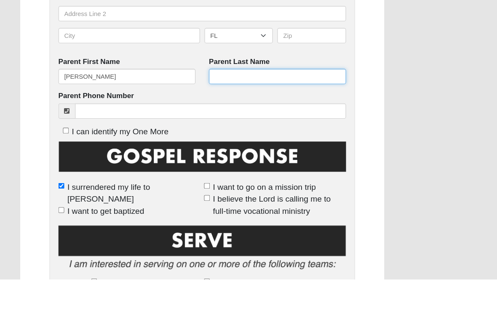
click at [231, 117] on input "Parent Last Name" at bounding box center [260, 124] width 129 height 14
type input "Wolf"
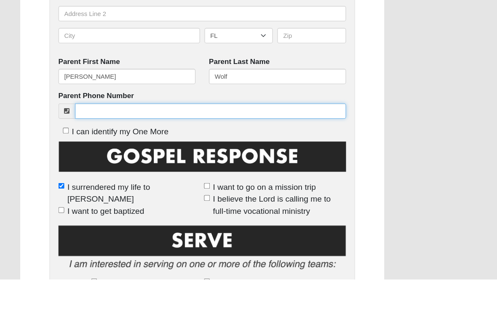
click at [142, 149] on input "Parent Phone Number" at bounding box center [197, 156] width 254 height 14
click input "submit" at bounding box center [0, 0] width 0 height 0
type input "[PHONE_NUMBER]"
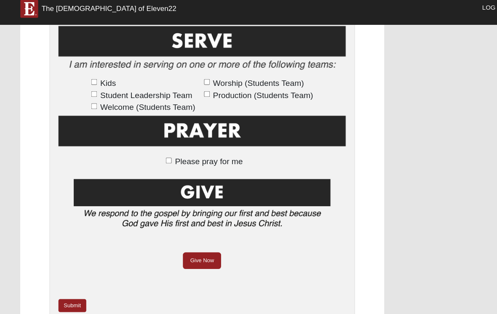
scroll to position [579, 0]
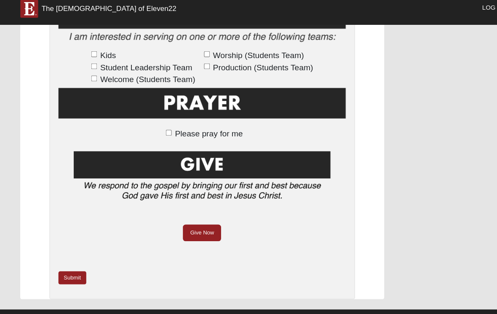
click at [67, 262] on link "Submit" at bounding box center [68, 268] width 26 height 12
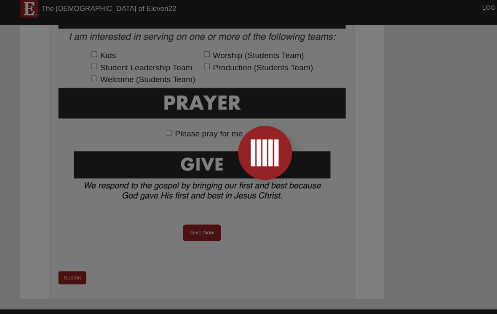
scroll to position [0, 0]
